Goal: Use online tool/utility: Utilize a website feature to perform a specific function

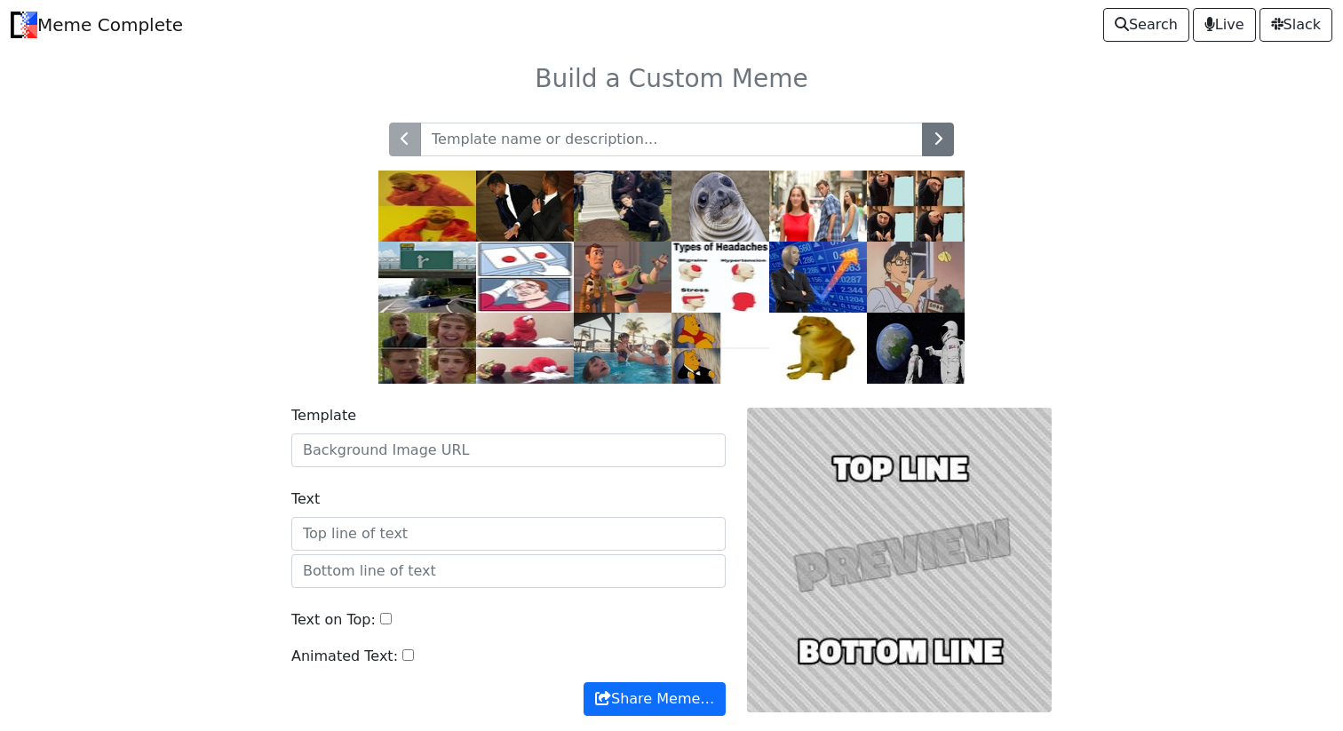
click at [539, 154] on input "text" at bounding box center [671, 140] width 503 height 34
click at [679, 145] on input "text" at bounding box center [671, 140] width 503 height 34
click at [398, 449] on input "Template" at bounding box center [508, 450] width 434 height 34
click at [409, 540] on input "Text" at bounding box center [508, 534] width 434 height 34
click at [944, 133] on button "button" at bounding box center [938, 140] width 32 height 34
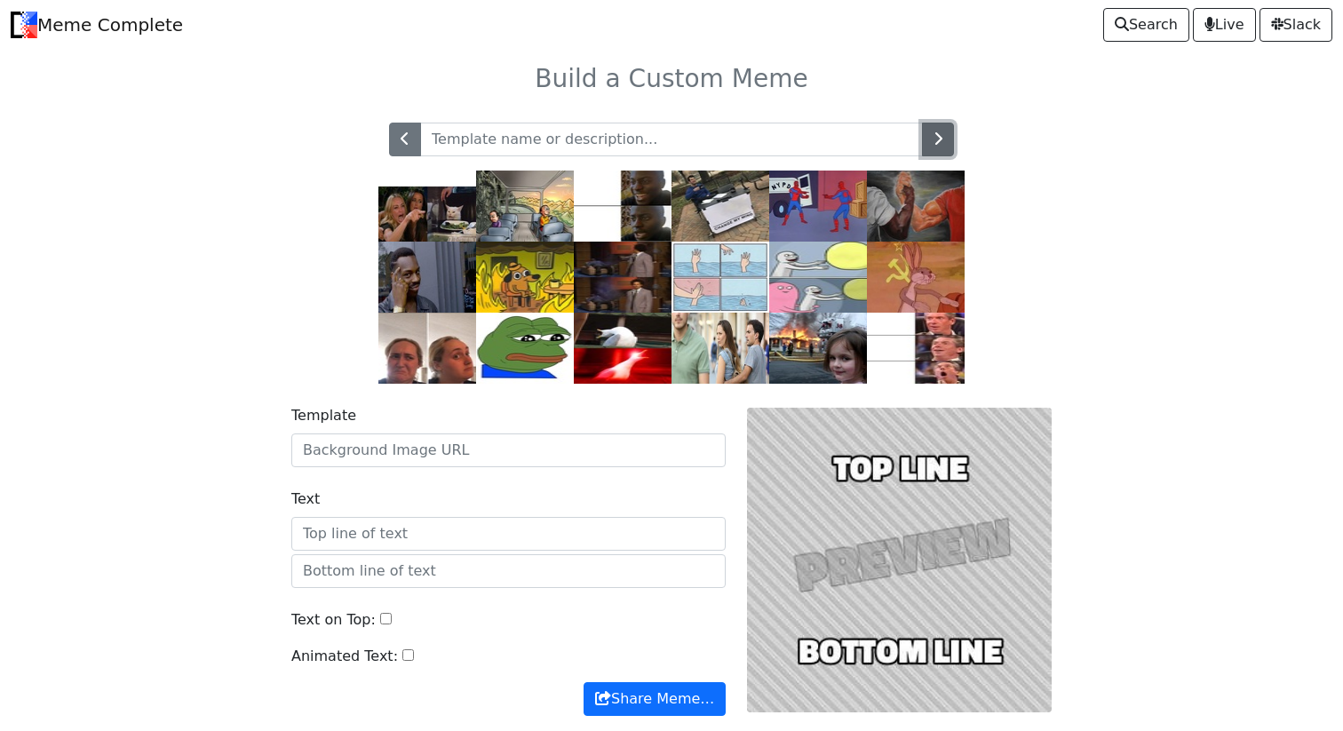
click at [943, 136] on button "button" at bounding box center [938, 140] width 32 height 34
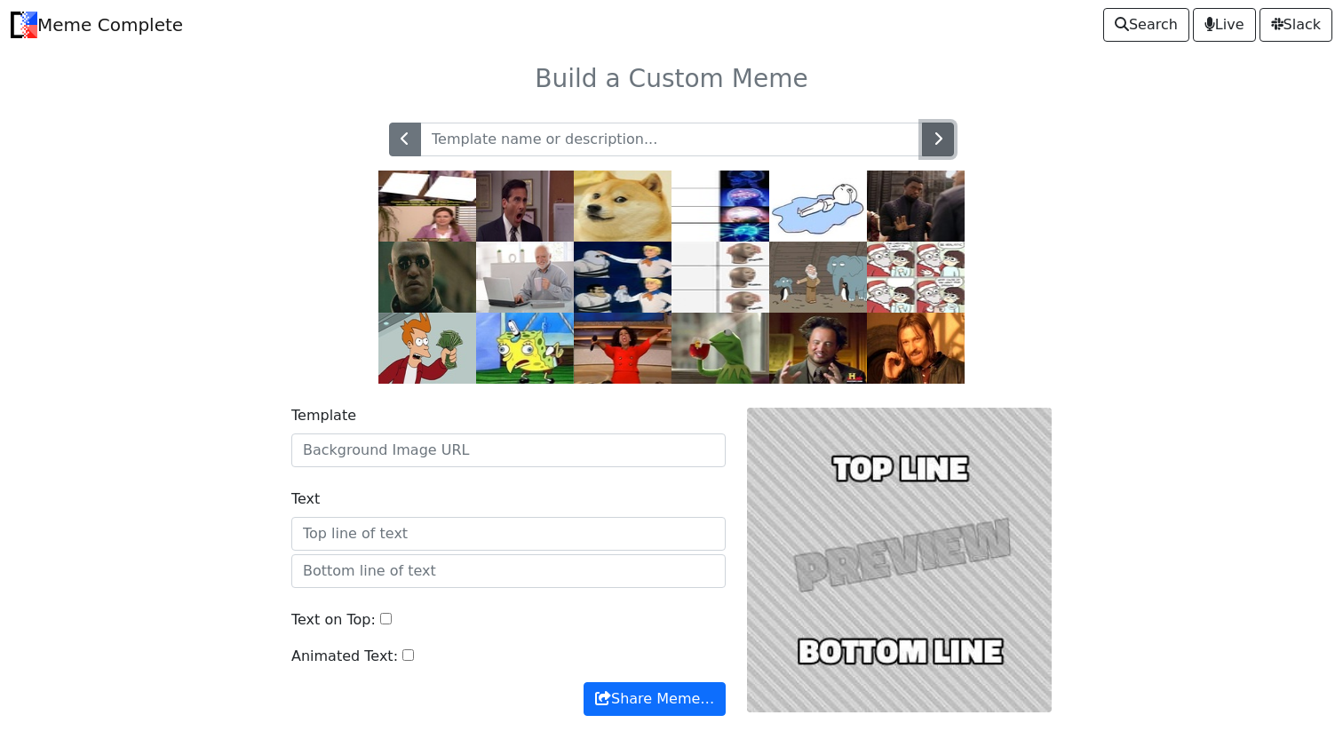
click at [943, 136] on button "button" at bounding box center [938, 140] width 32 height 34
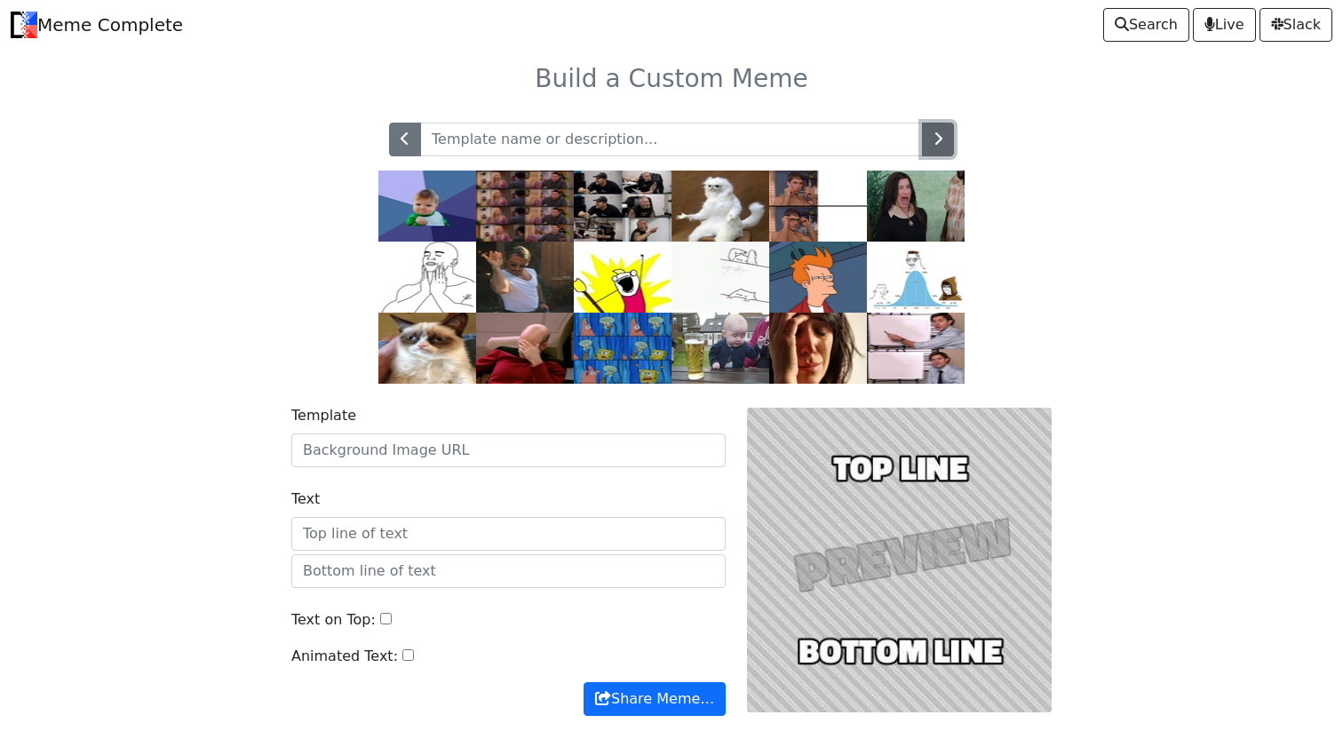
click at [943, 136] on button "button" at bounding box center [938, 140] width 32 height 34
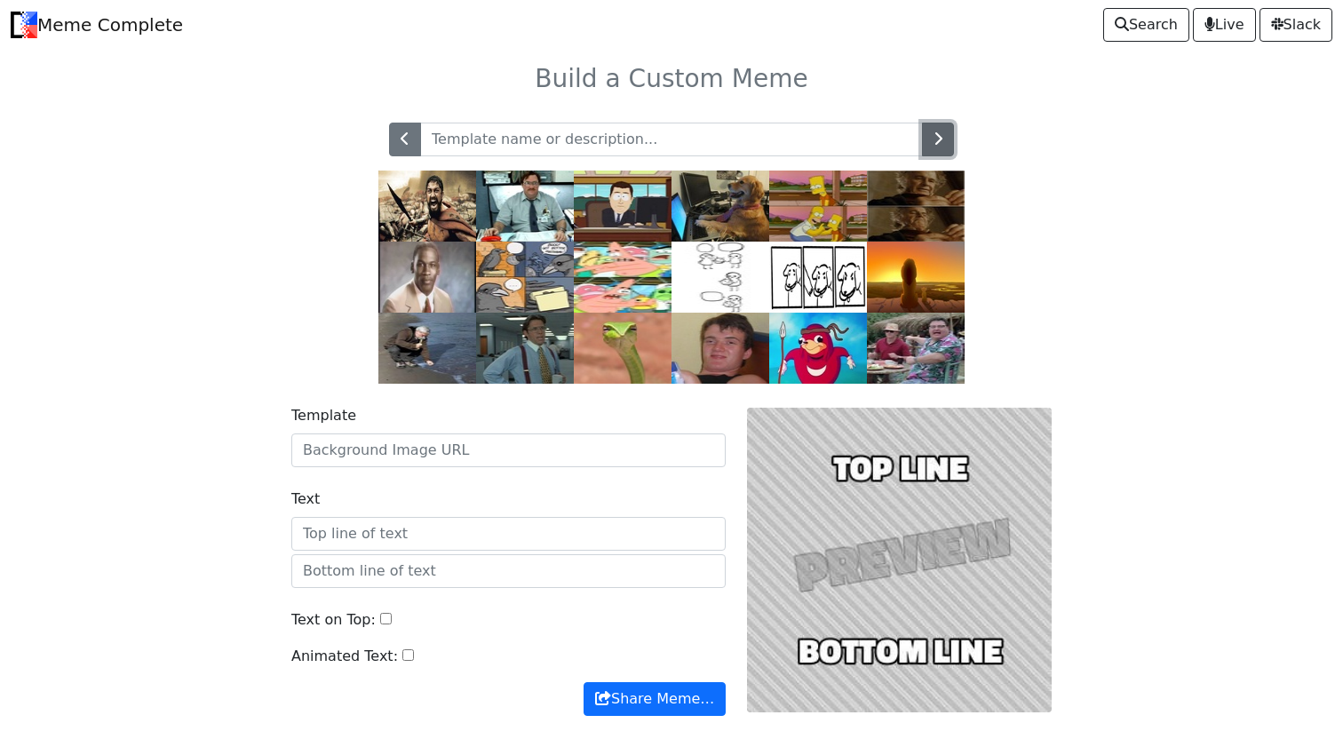
click at [935, 137] on icon "button" at bounding box center [937, 138] width 9 height 14
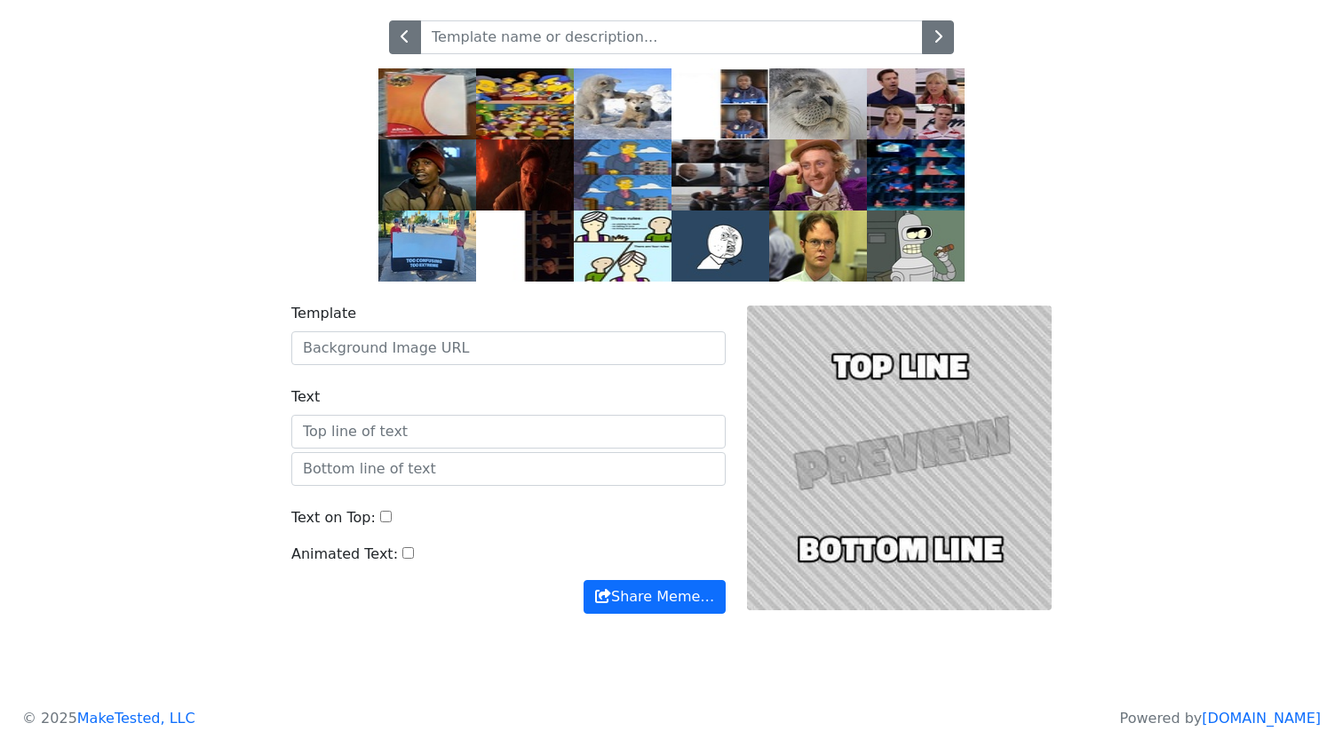
scroll to position [115, 0]
